Goal: Task Accomplishment & Management: Manage account settings

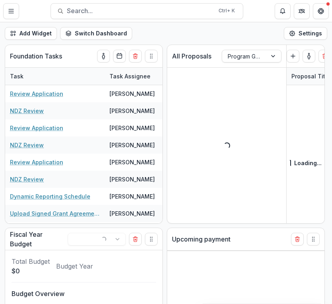
select select "******"
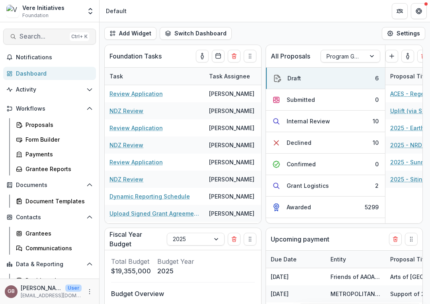
click at [42, 37] on span "Search..." at bounding box center [42, 37] width 47 height 8
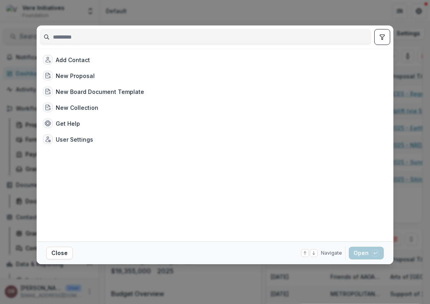
click at [42, 37] on input at bounding box center [205, 37] width 330 height 13
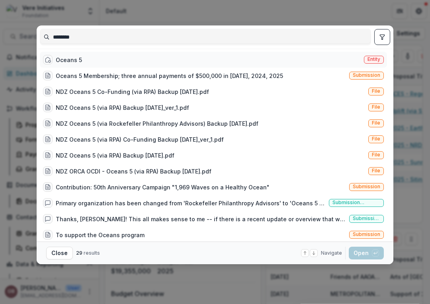
type input "********"
click at [72, 59] on div "Oceans 5" at bounding box center [69, 60] width 26 height 8
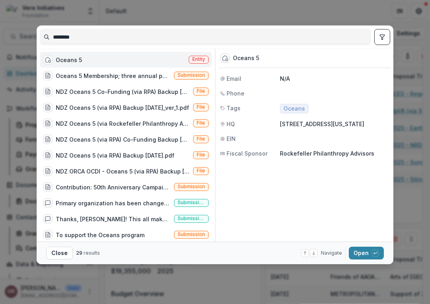
click at [331, 245] on footer "Close 29 results Navigate up and down with arrow keys Open with enter key" at bounding box center [215, 253] width 356 height 23
click at [331, 254] on button "Open with enter key" at bounding box center [366, 253] width 35 height 13
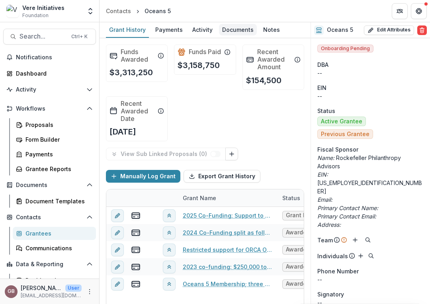
click at [235, 29] on div "Documents" at bounding box center [238, 30] width 38 height 12
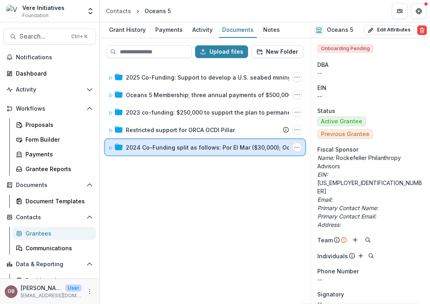
click at [154, 142] on div "2024 Co-Funding split as follows: Por El Mar ($30,000); Oceana ($95,000); DSCC …" at bounding box center [205, 147] width 200 height 16
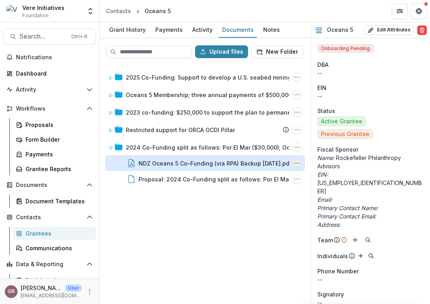
click at [296, 161] on icon "NDZ Oceans 5 Co-Funding (via RPA) Backup 12.2.24.pdf Options" at bounding box center [297, 163] width 6 height 6
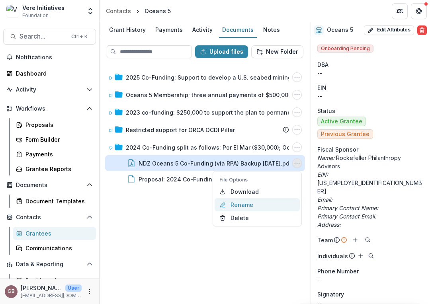
click at [249, 203] on button "Rename" at bounding box center [256, 204] width 85 height 13
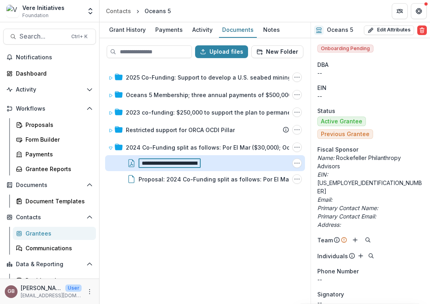
scroll to position [0, 63]
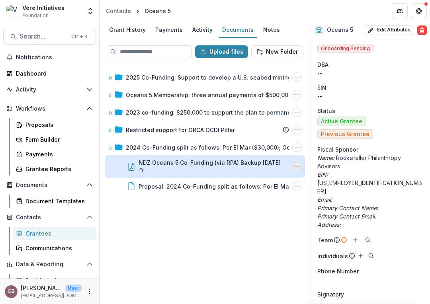
click at [297, 164] on icon "NDZ Oceans 5 Co-Funding (via RPA) Backup 12.2.24 Options" at bounding box center [297, 167] width 6 height 6
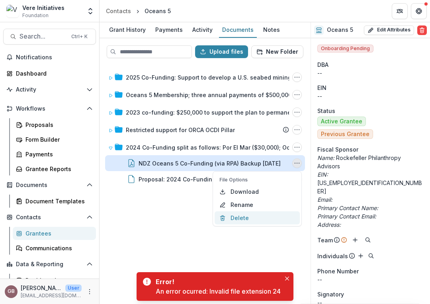
click at [240, 220] on button "Delete" at bounding box center [256, 217] width 85 height 13
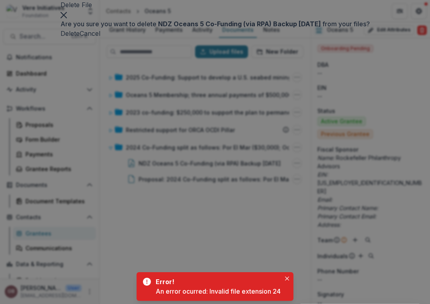
click at [80, 38] on button "Delete" at bounding box center [69, 34] width 19 height 10
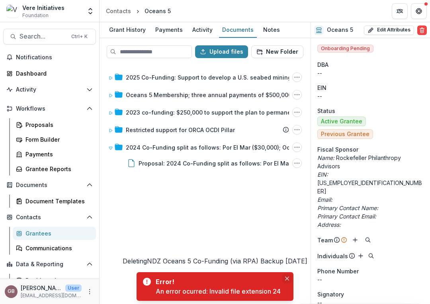
click at [288, 277] on icon "Close" at bounding box center [287, 279] width 4 height 4
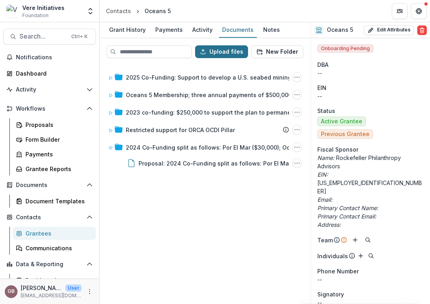
click at [234, 48] on button "Upload files" at bounding box center [221, 51] width 53 height 13
type input "**********"
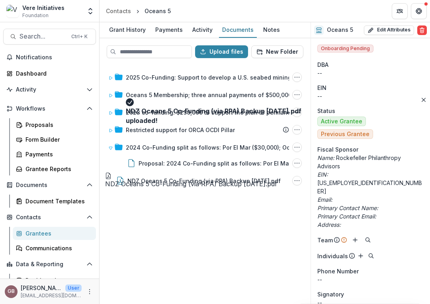
drag, startPoint x: 165, startPoint y: 181, endPoint x: 182, endPoint y: 158, distance: 28.1
click at [182, 158] on div "Upload files New Folder 2025 Co-Funding: Support to develop a U.S. seabed minin…" at bounding box center [204, 171] width 211 height 266
